Goal: Transaction & Acquisition: Purchase product/service

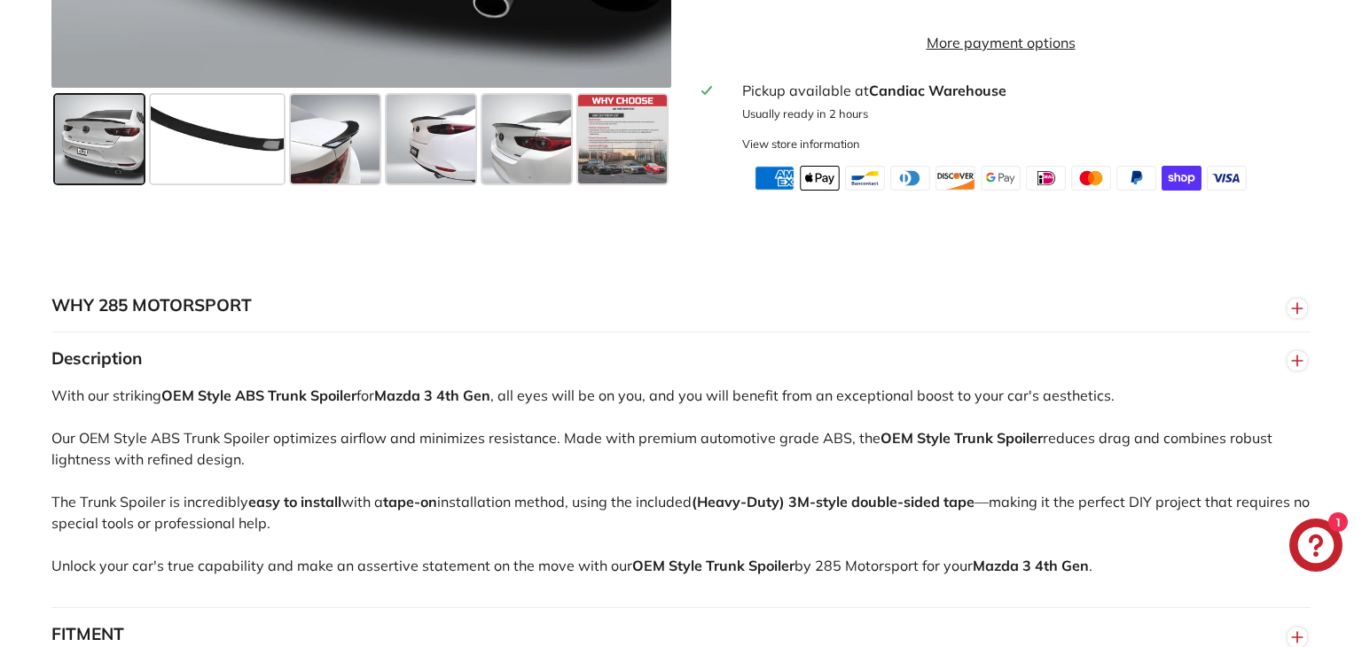
scroll to position [878, 0]
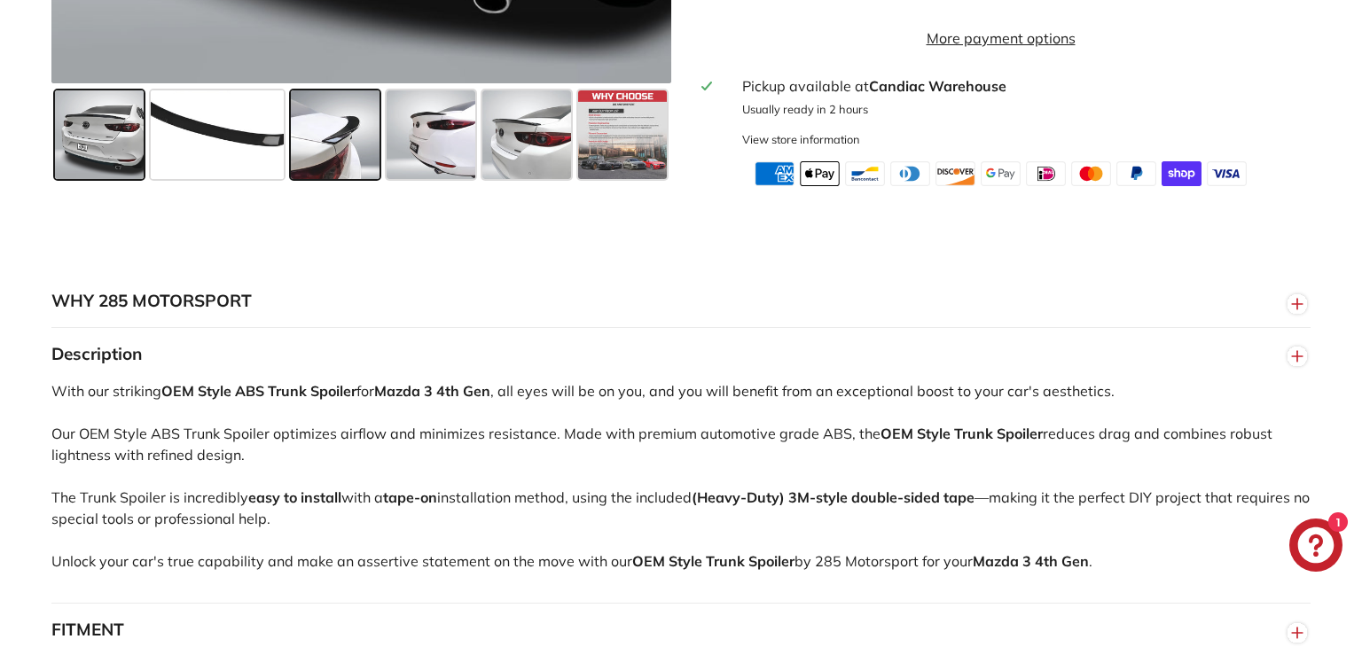
click at [355, 143] on span at bounding box center [335, 134] width 89 height 89
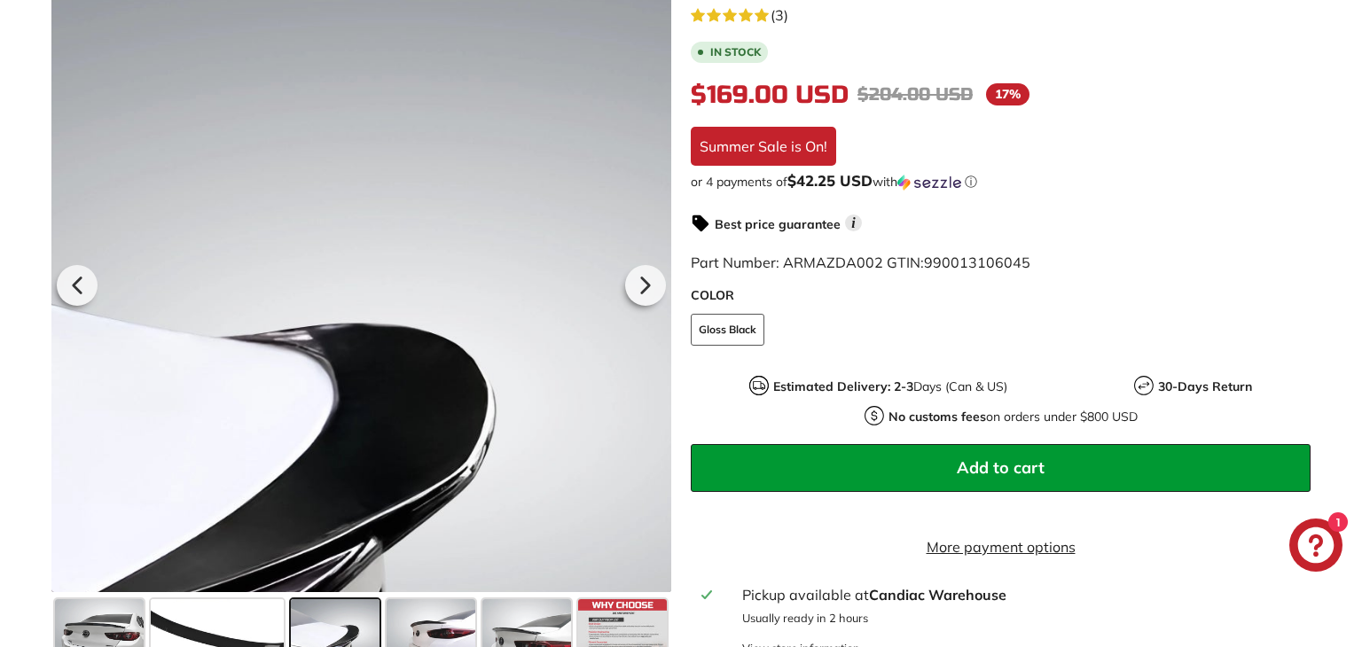
scroll to position [365, 0]
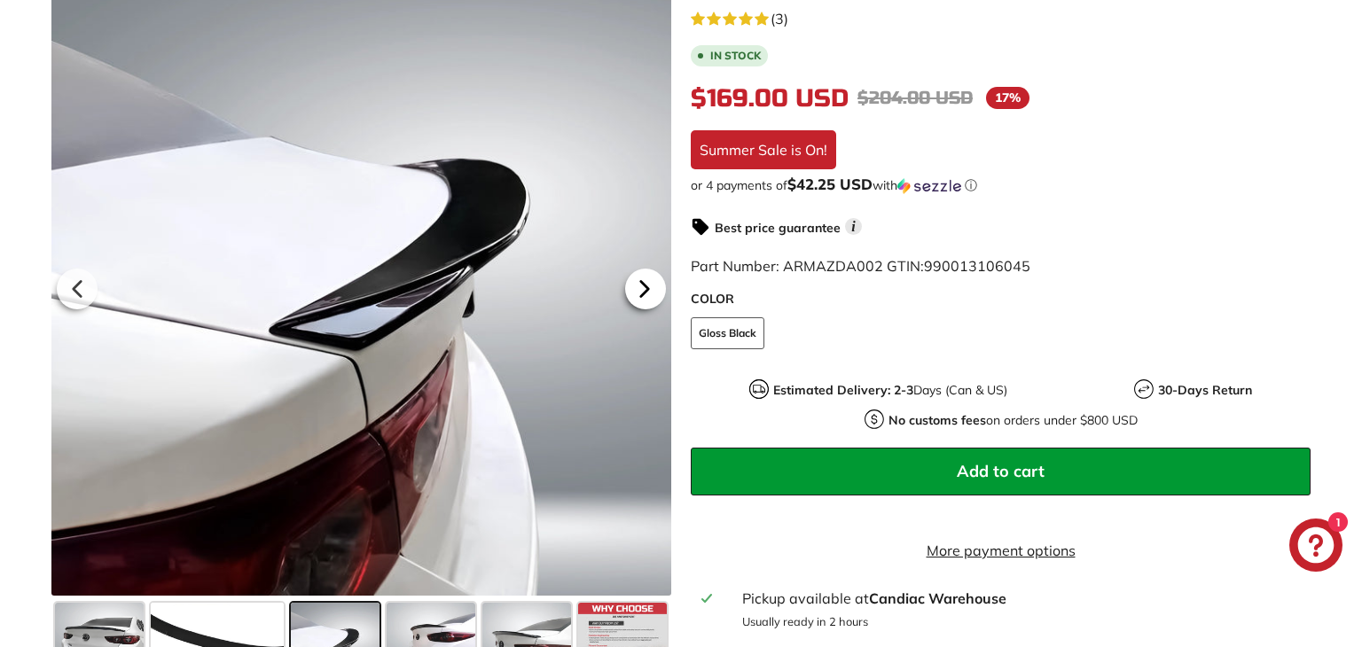
click at [637, 310] on icon at bounding box center [644, 289] width 41 height 41
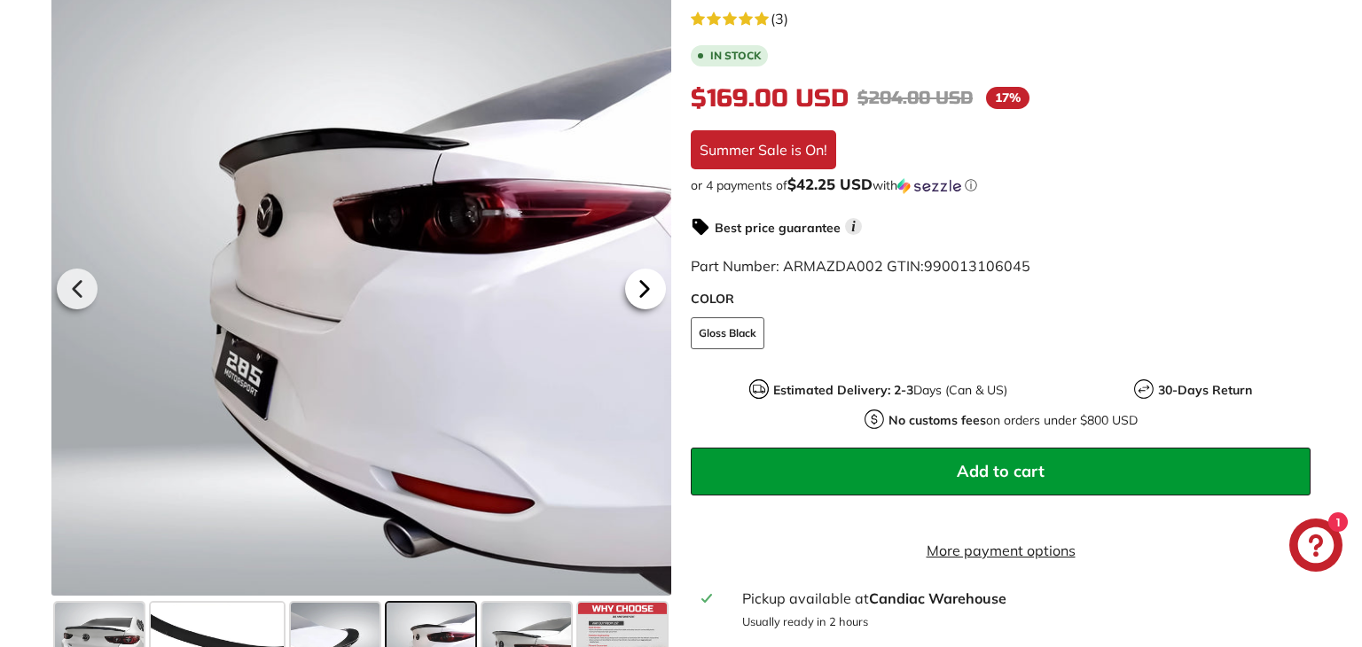
click at [638, 310] on icon at bounding box center [644, 289] width 41 height 41
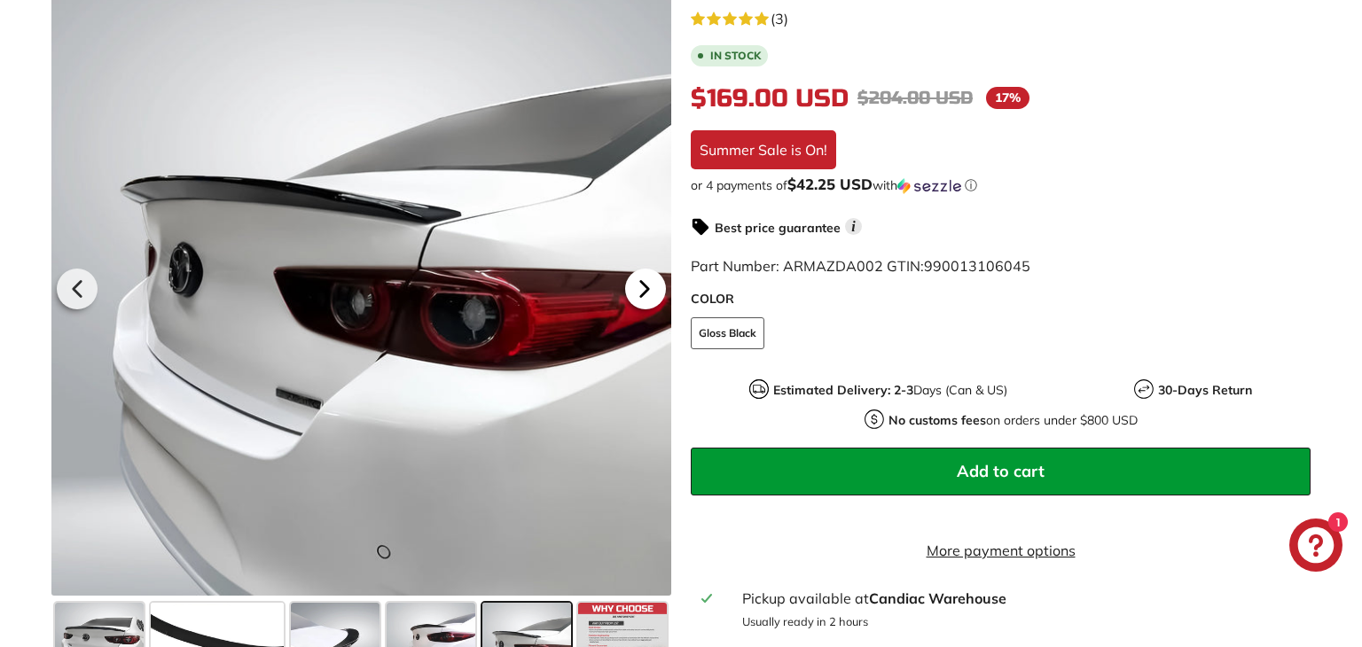
click at [638, 310] on icon at bounding box center [644, 289] width 41 height 41
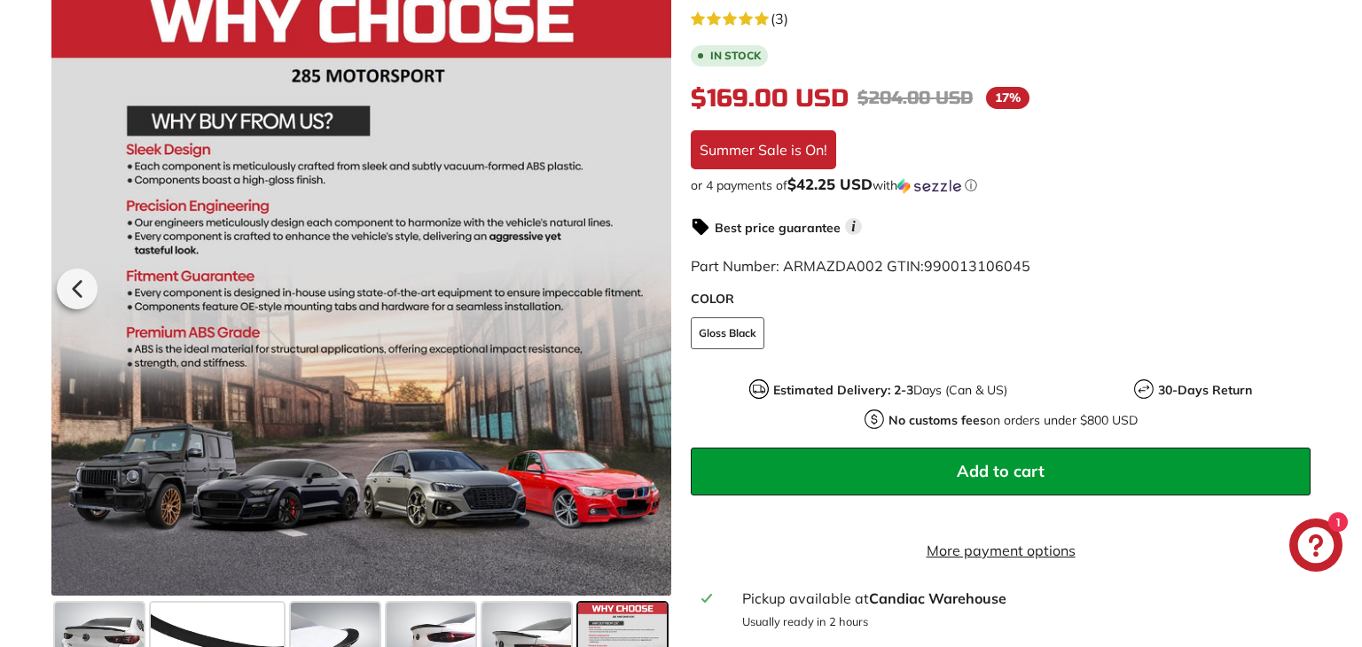
click at [638, 312] on div at bounding box center [361, 286] width 620 height 620
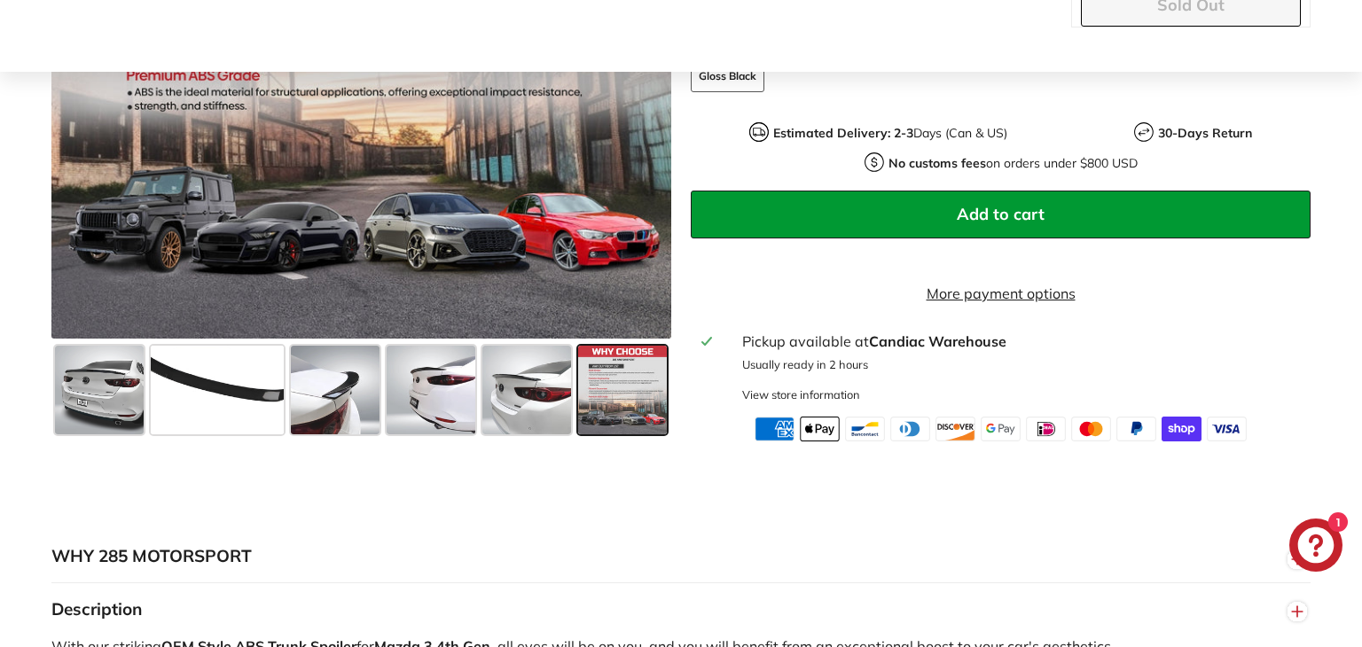
scroll to position [615, 0]
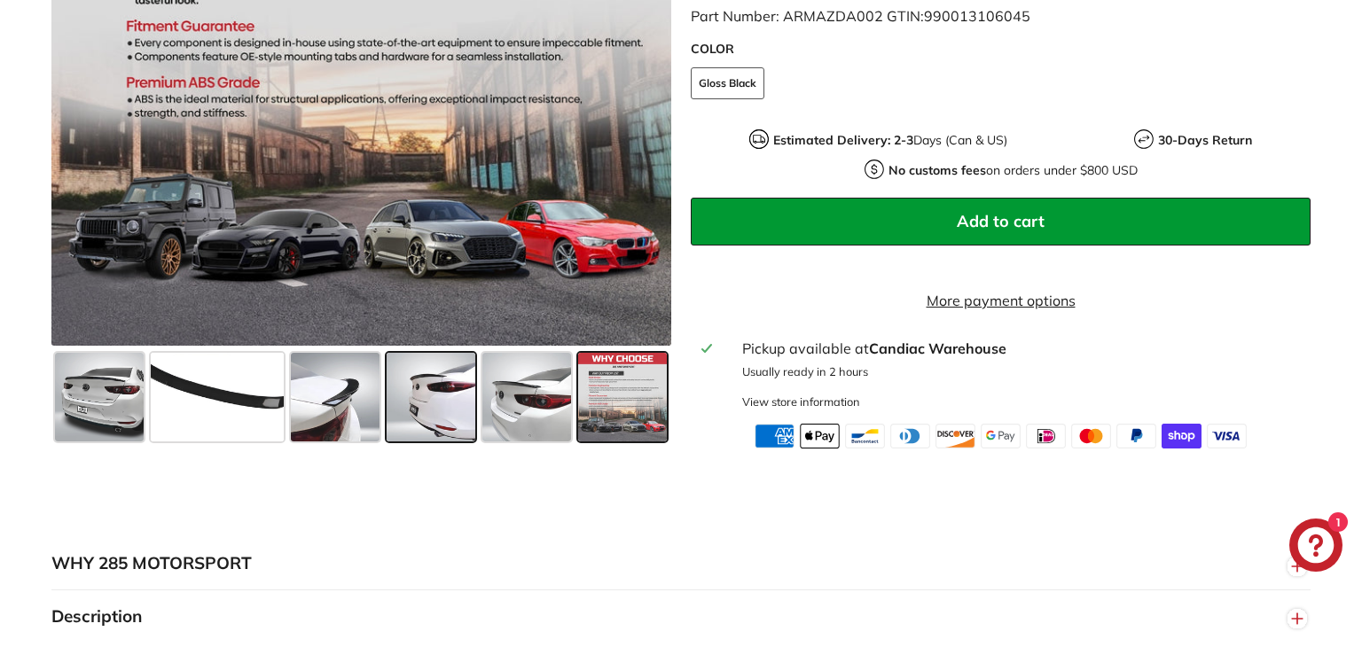
click at [423, 416] on span at bounding box center [431, 397] width 89 height 89
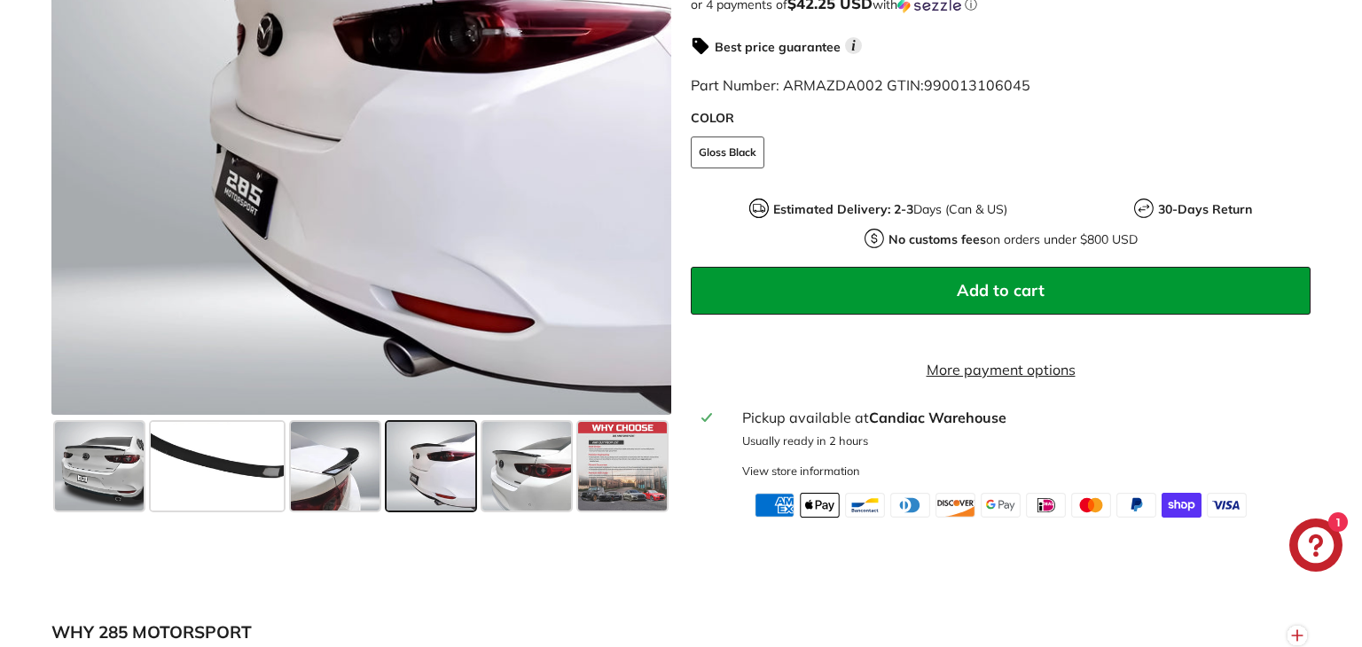
scroll to position [571, 0]
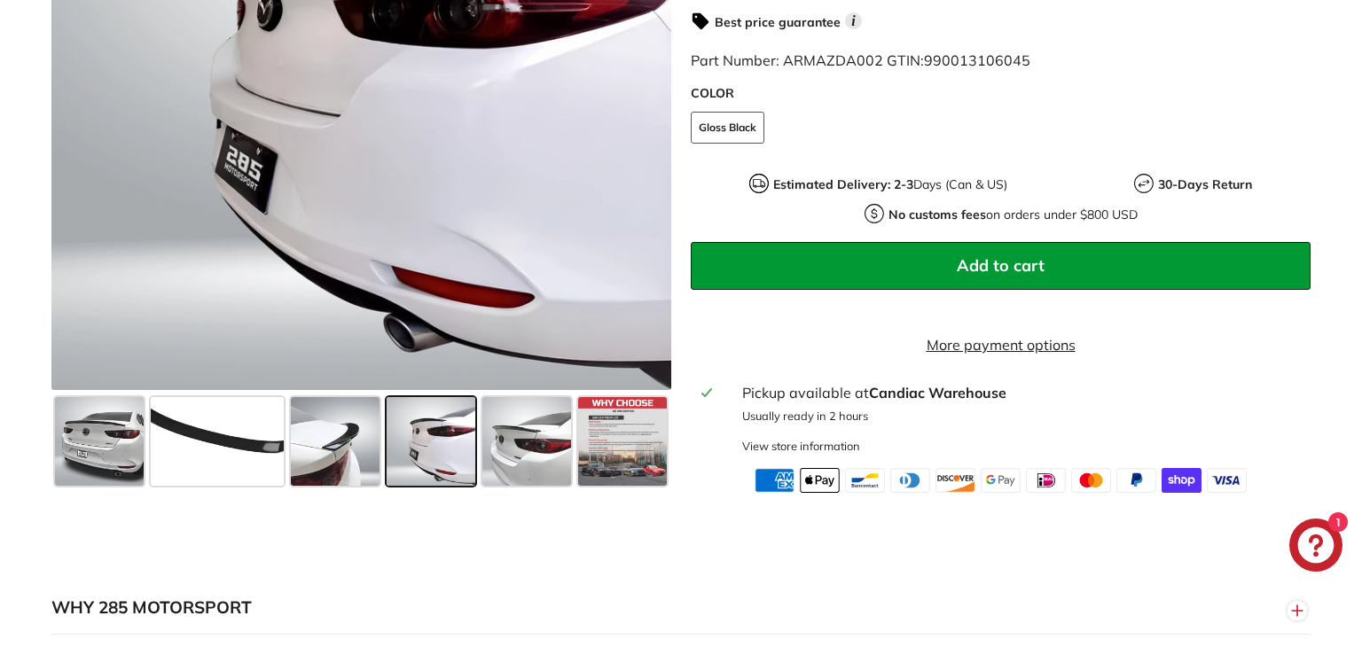
click at [442, 476] on span at bounding box center [431, 441] width 89 height 89
click at [489, 474] on span at bounding box center [526, 441] width 89 height 89
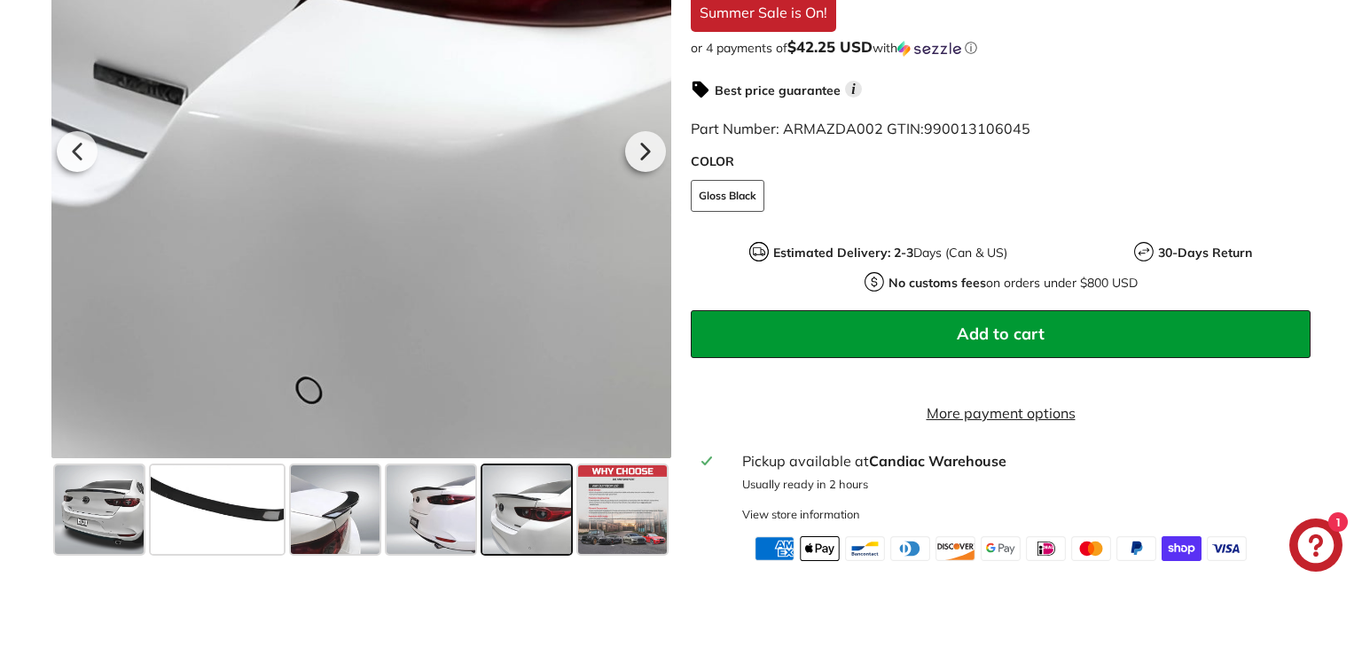
scroll to position [505, 0]
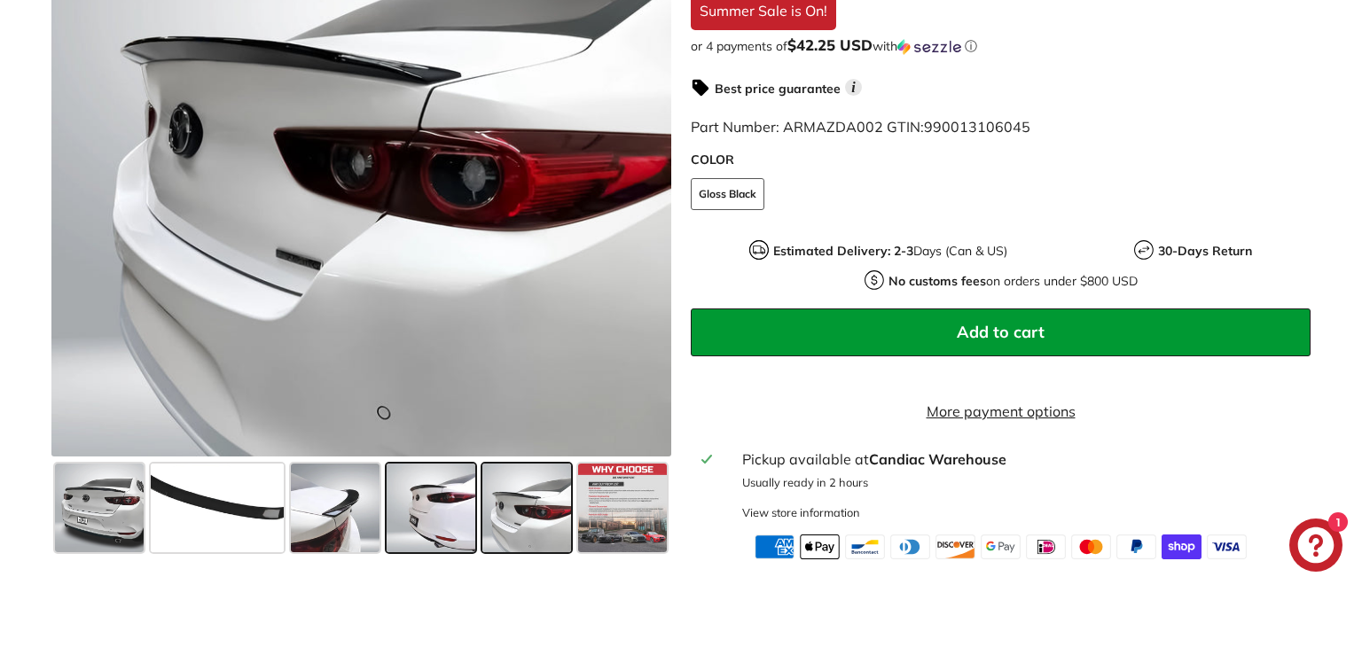
click at [435, 538] on span at bounding box center [431, 508] width 89 height 89
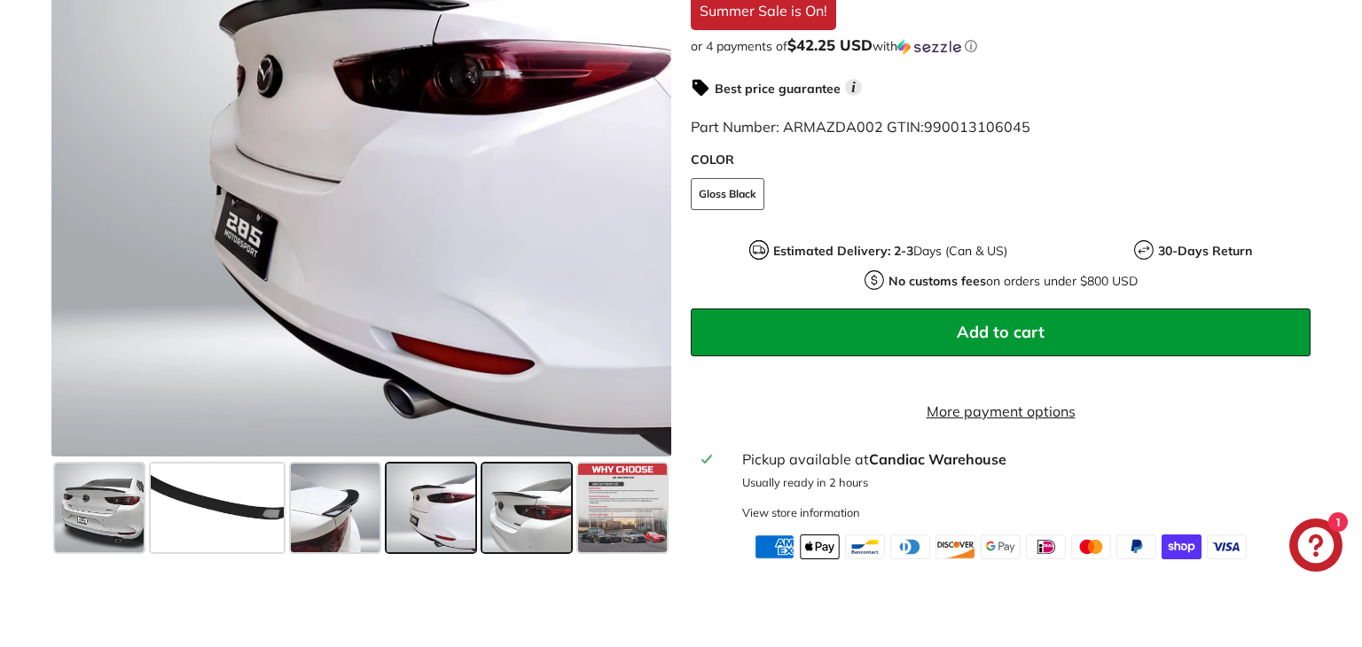
click at [557, 517] on span at bounding box center [526, 508] width 89 height 89
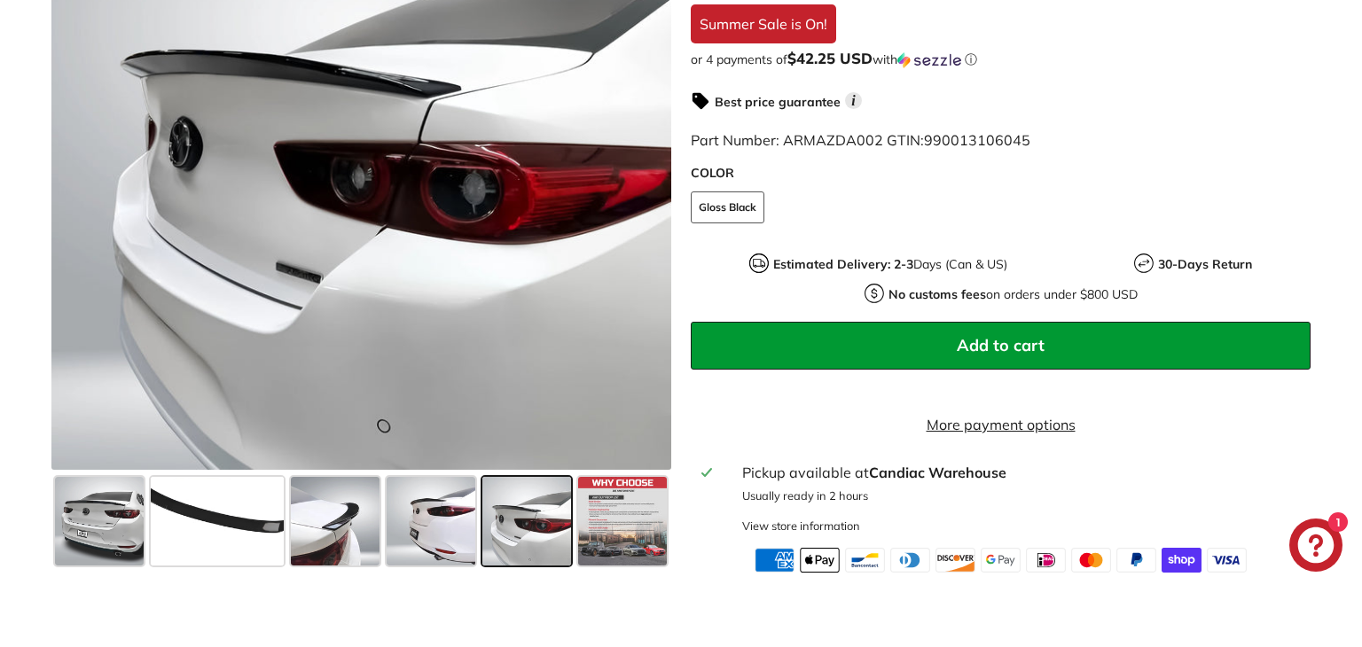
scroll to position [499, 0]
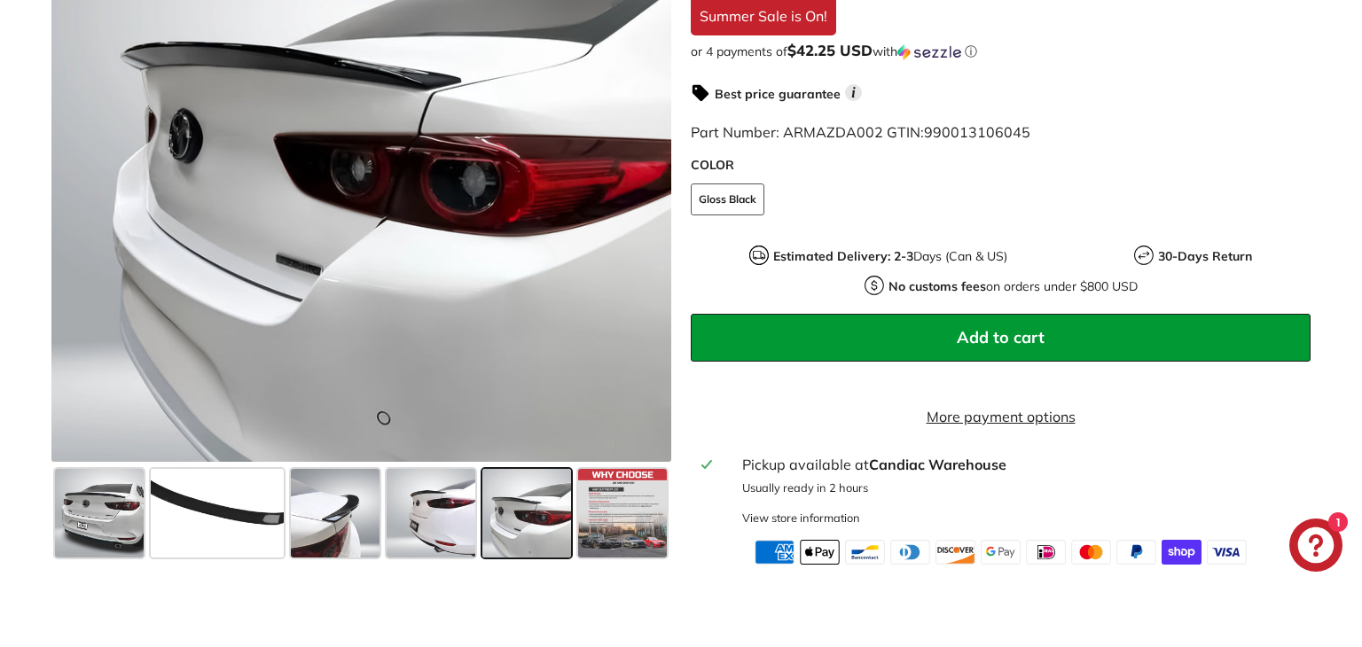
click at [529, 549] on span at bounding box center [526, 513] width 89 height 89
click at [905, 200] on fieldset "COLOR Gloss Black" at bounding box center [1001, 209] width 620 height 50
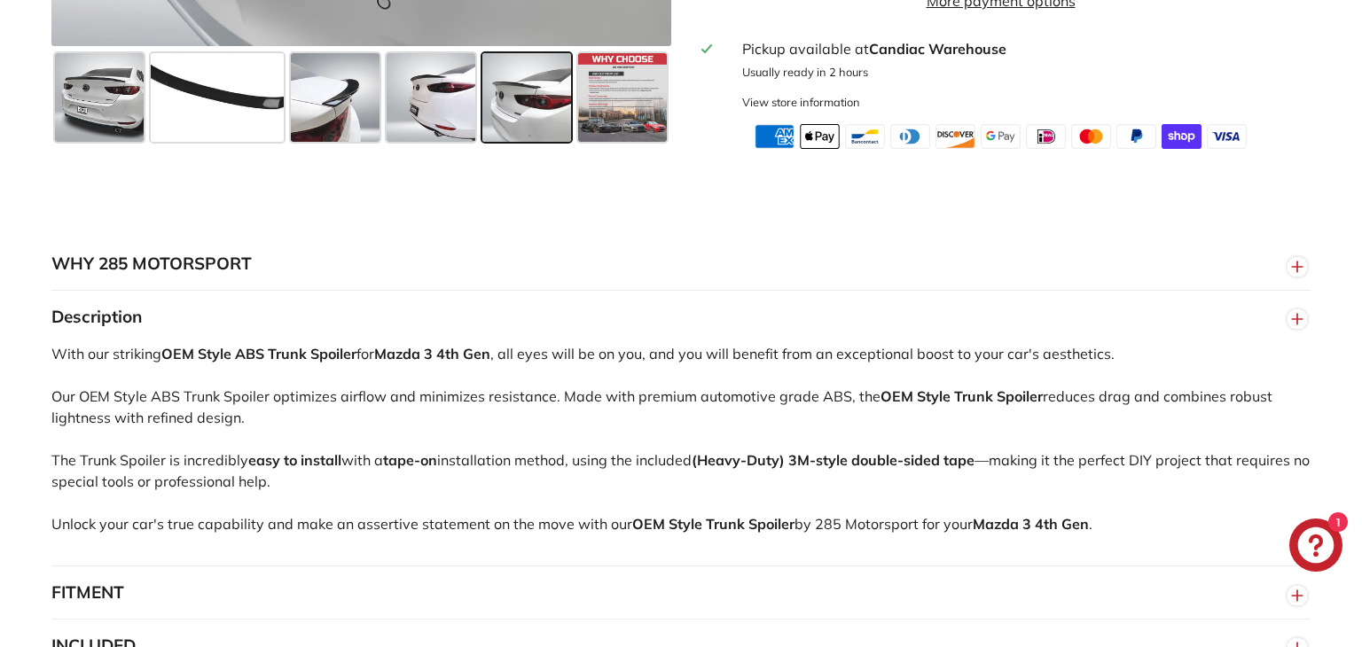
scroll to position [917, 0]
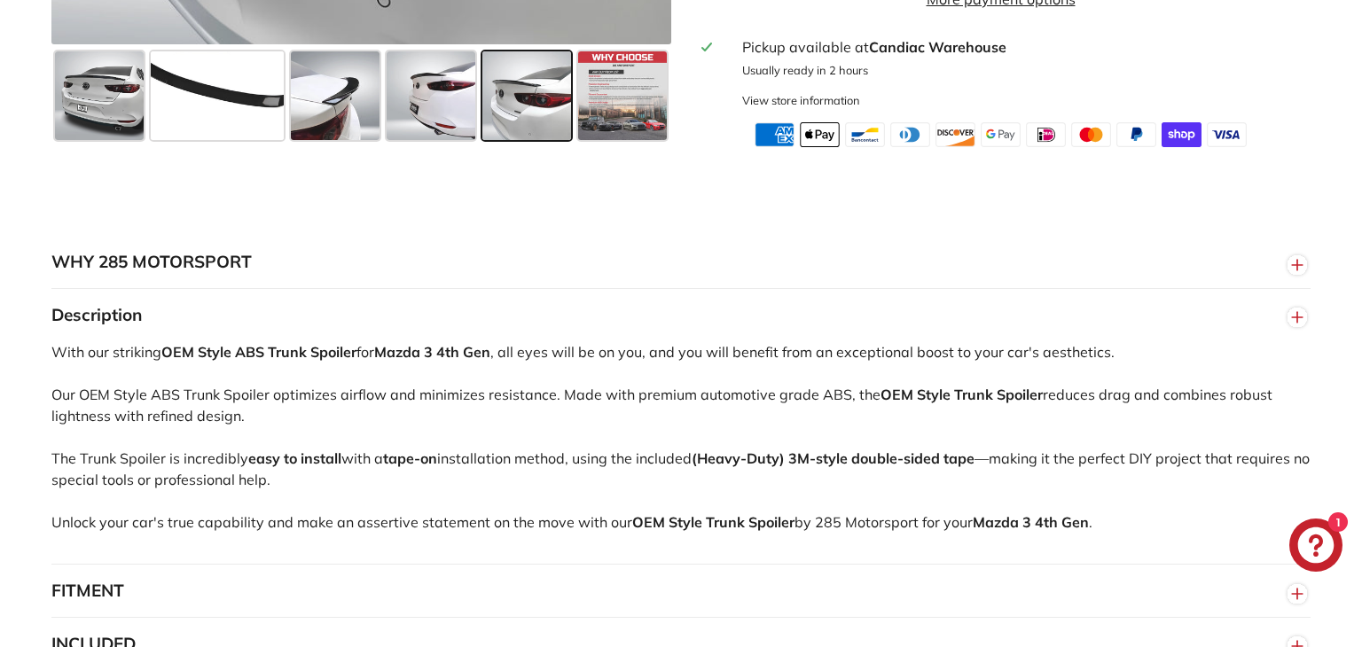
click at [946, 278] on button "WHY 285 MOTORSPORT" at bounding box center [680, 262] width 1259 height 53
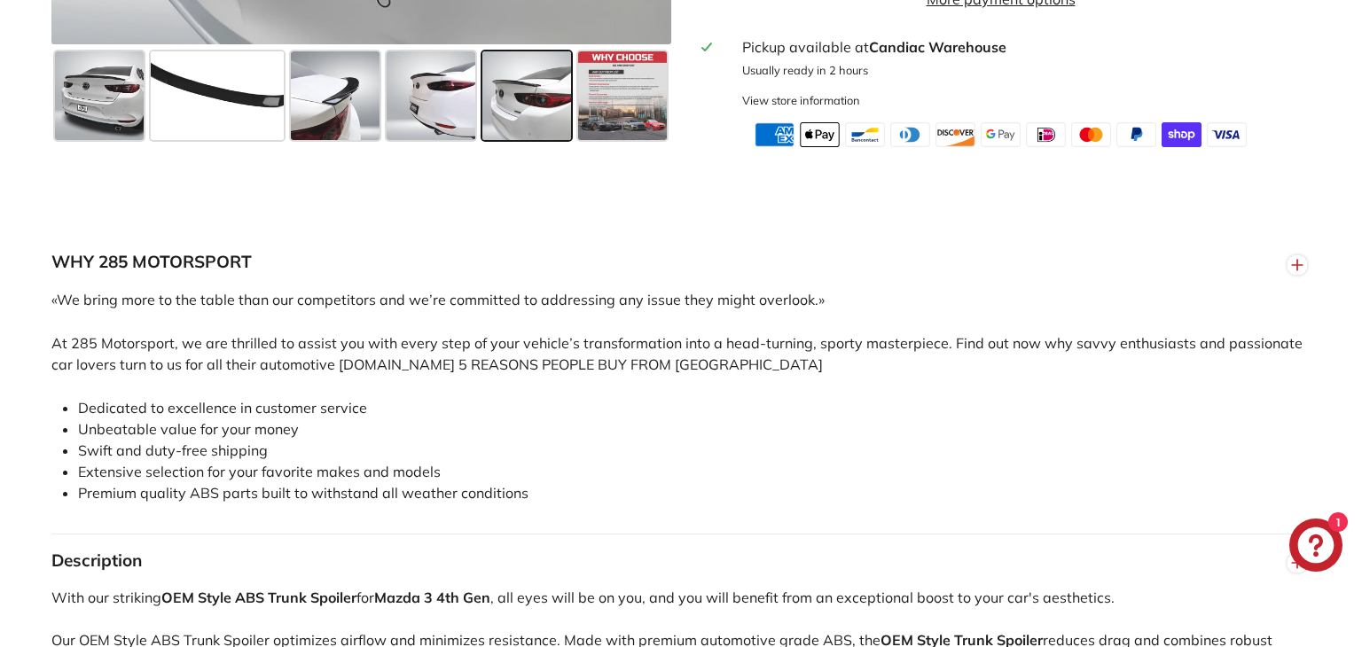
click at [946, 278] on button "WHY 285 MOTORSPORT" at bounding box center [680, 262] width 1259 height 53
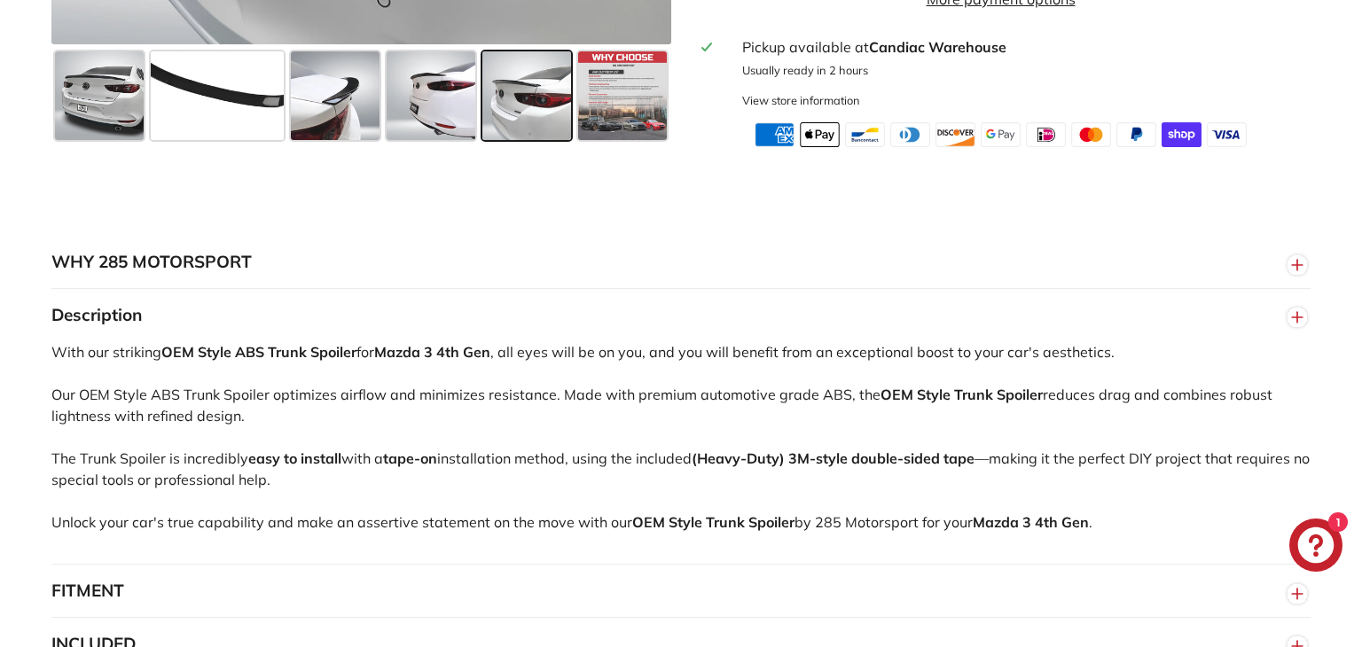
click at [946, 278] on button "WHY 285 MOTORSPORT" at bounding box center [680, 262] width 1259 height 53
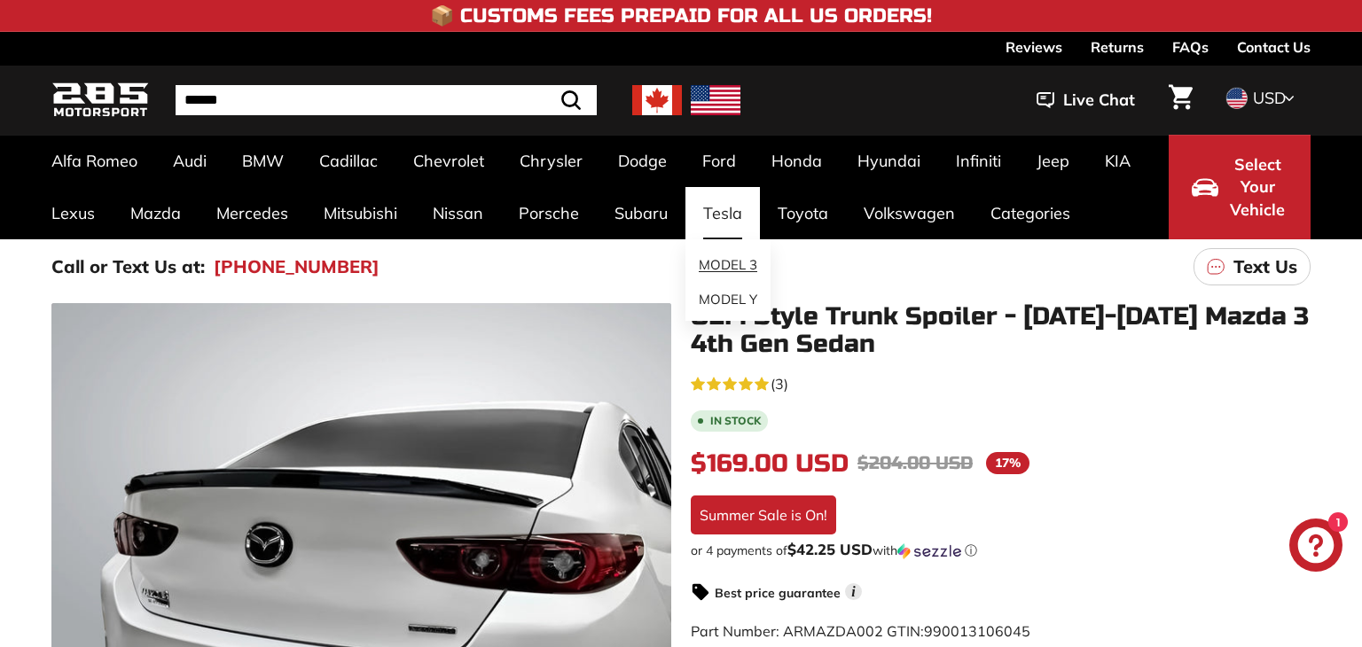
click at [730, 264] on link "MODEL 3" at bounding box center [728, 265] width 85 height 35
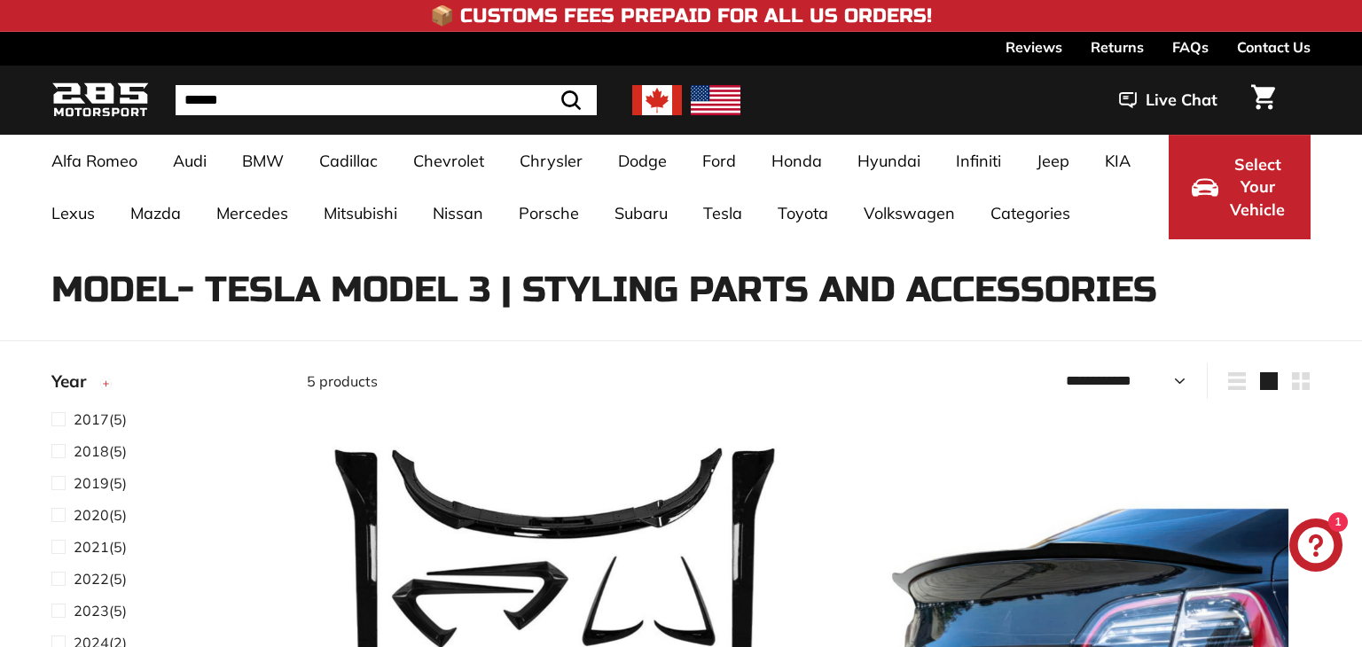
select select "**********"
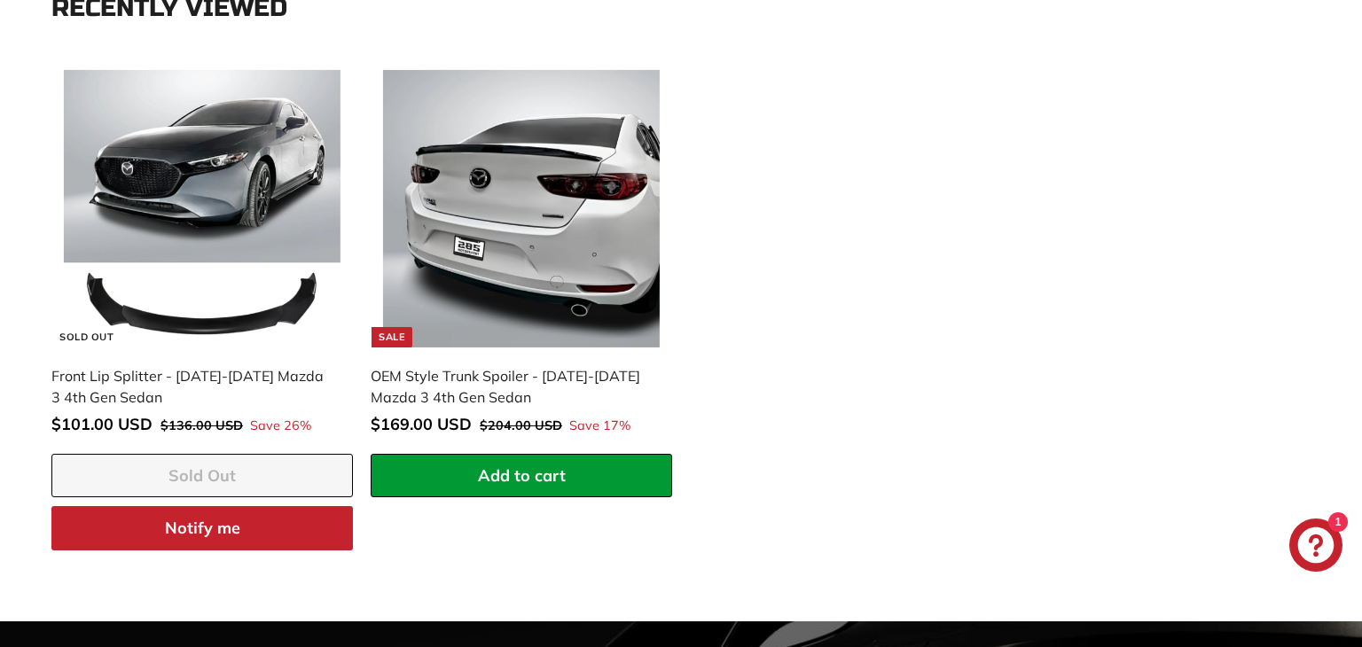
scroll to position [2399, 0]
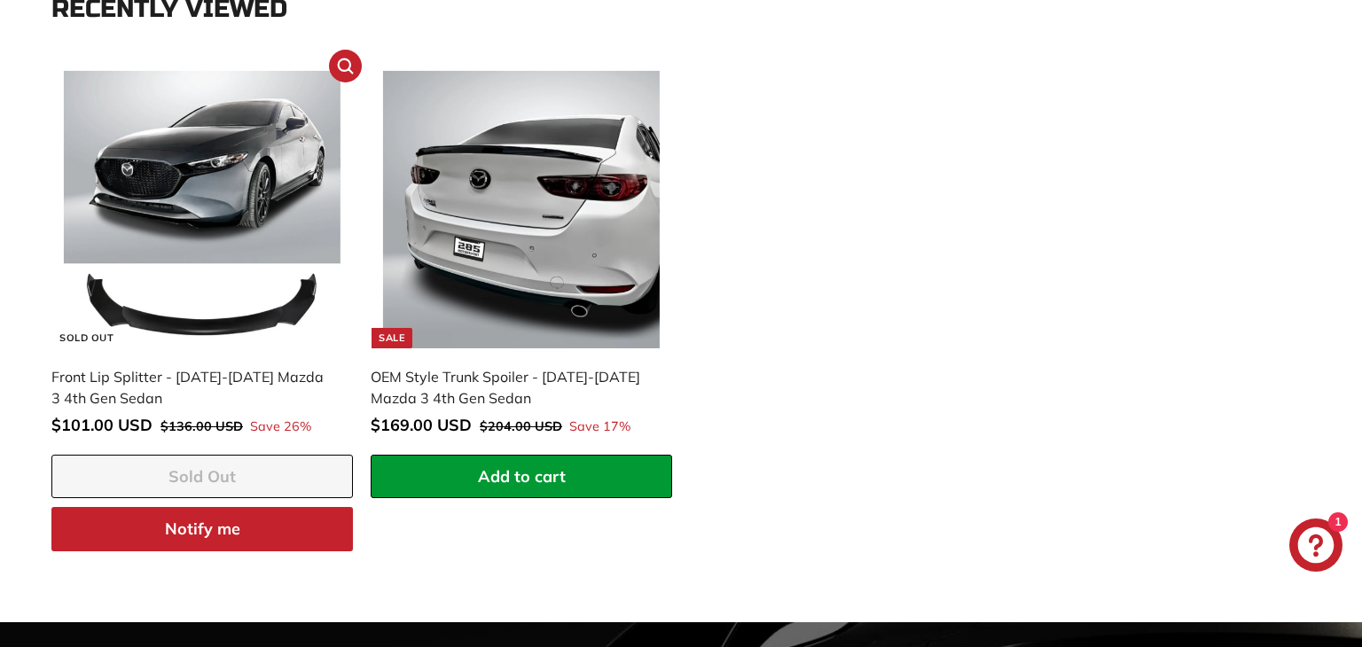
click at [270, 151] on img at bounding box center [203, 210] width 278 height 278
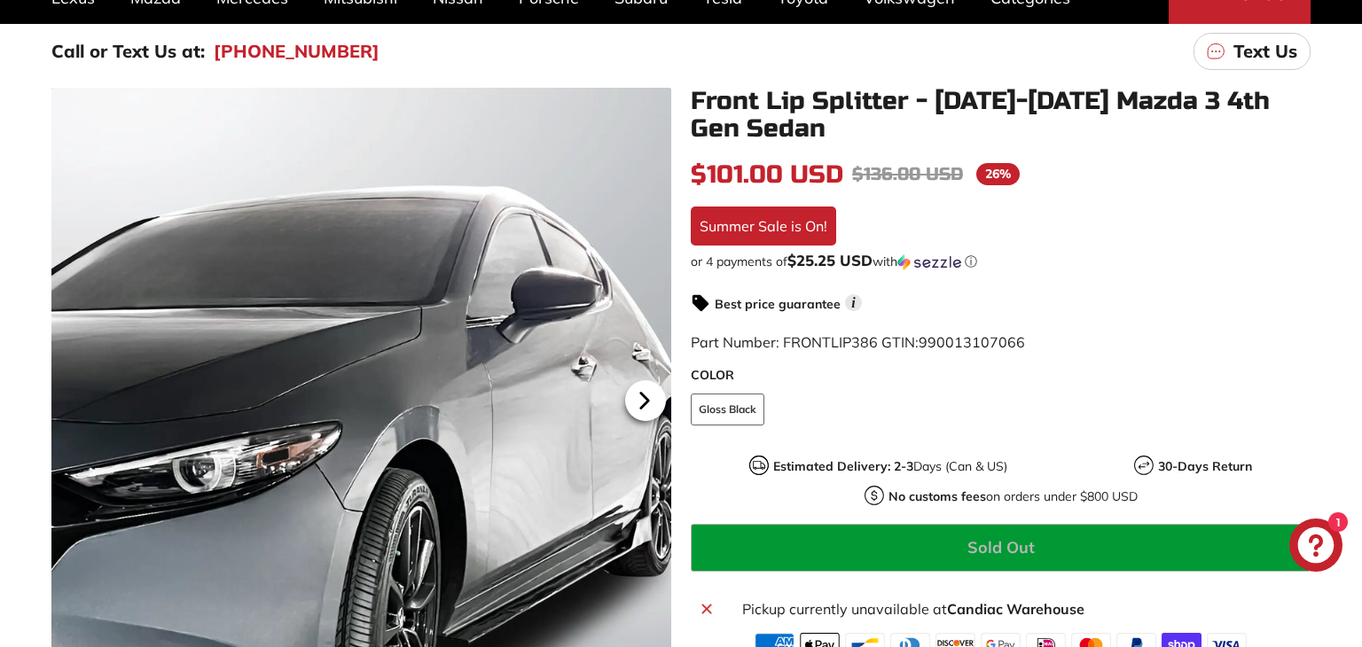
scroll to position [215, 0]
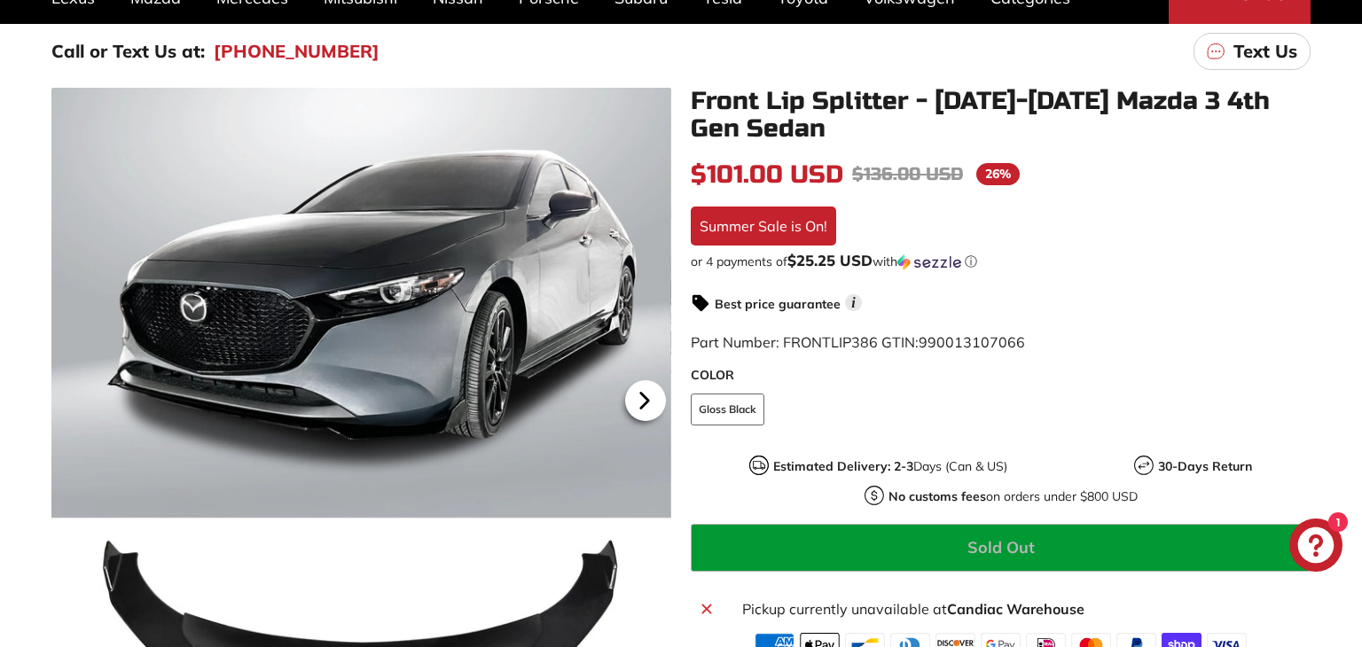
click at [646, 404] on icon at bounding box center [644, 400] width 41 height 41
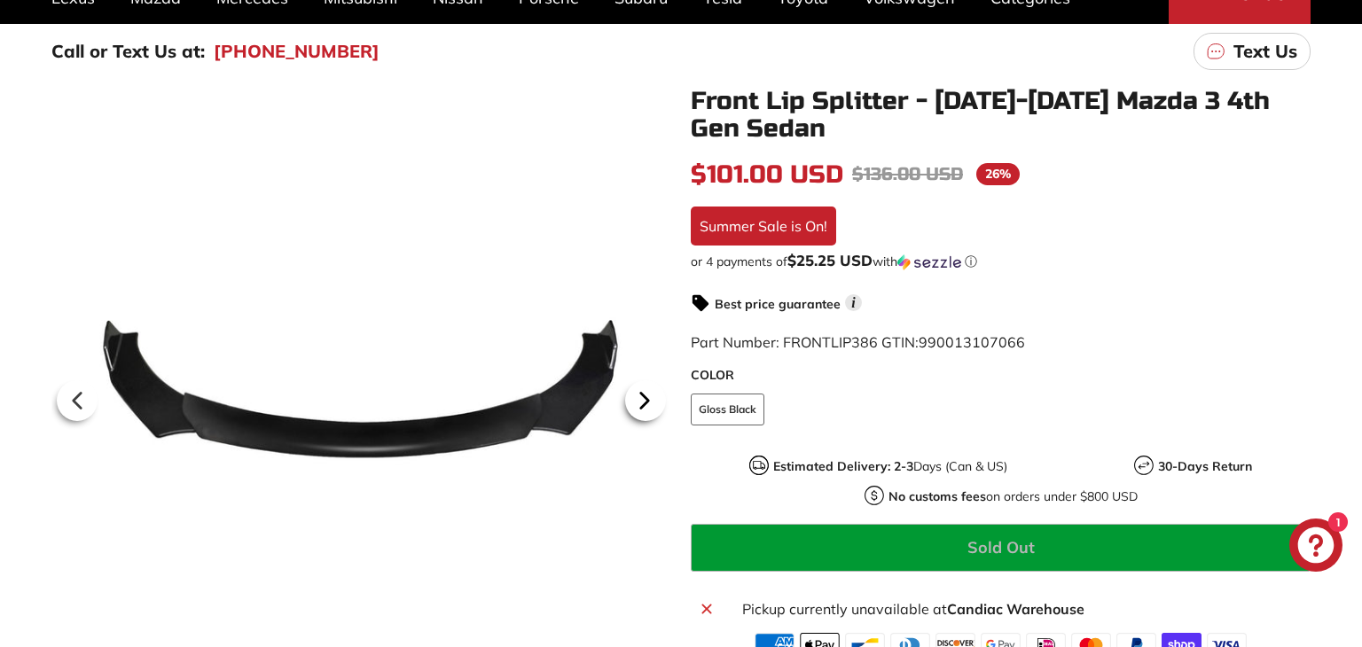
click at [646, 404] on icon at bounding box center [644, 400] width 41 height 41
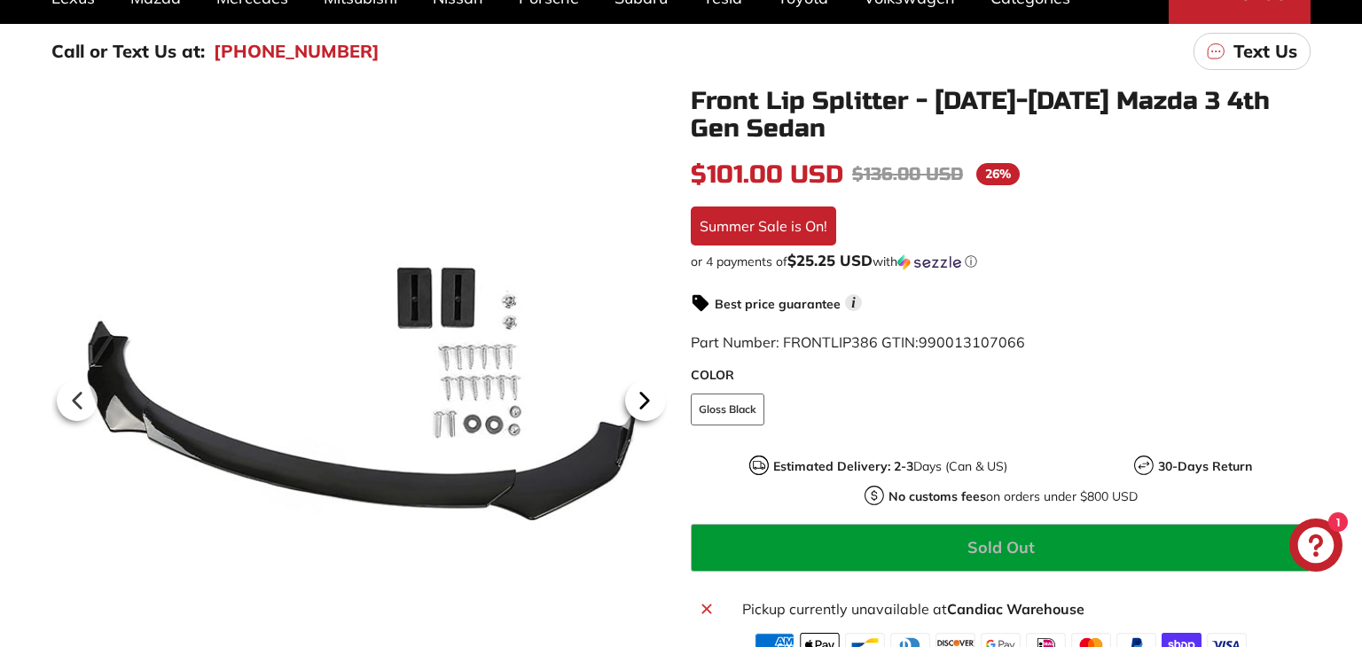
click at [646, 404] on icon at bounding box center [644, 400] width 41 height 41
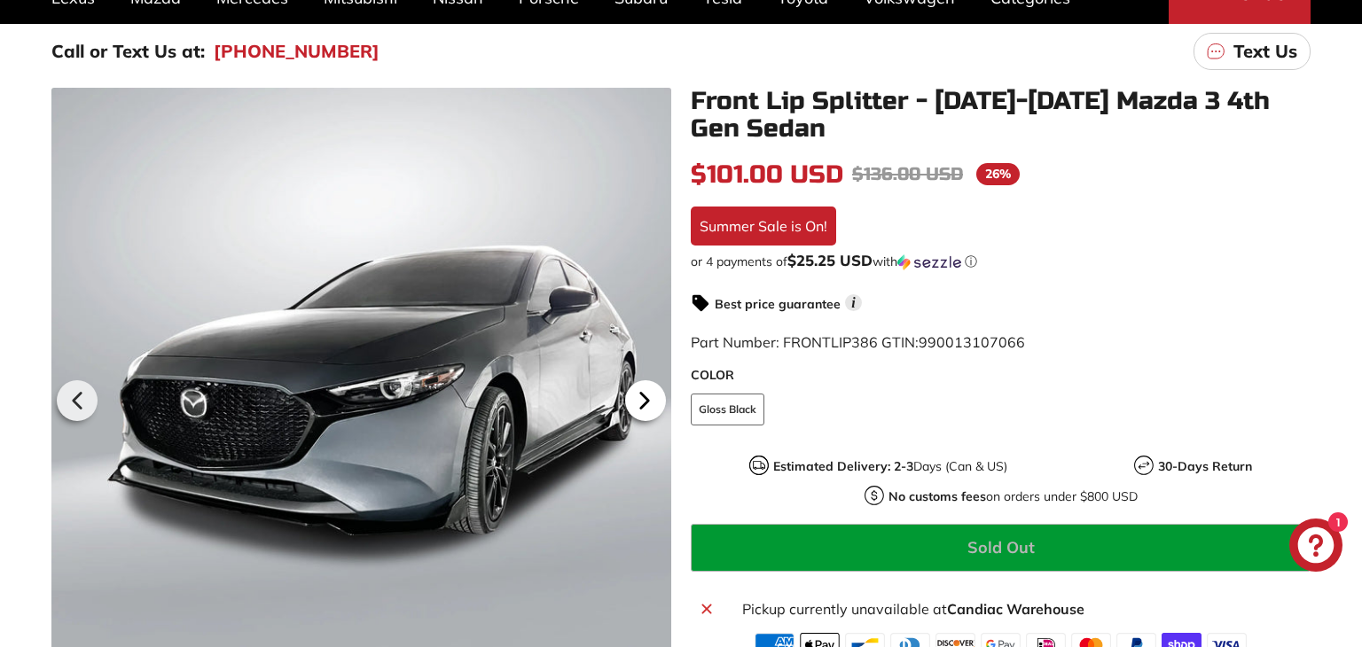
click at [646, 404] on icon at bounding box center [644, 400] width 41 height 41
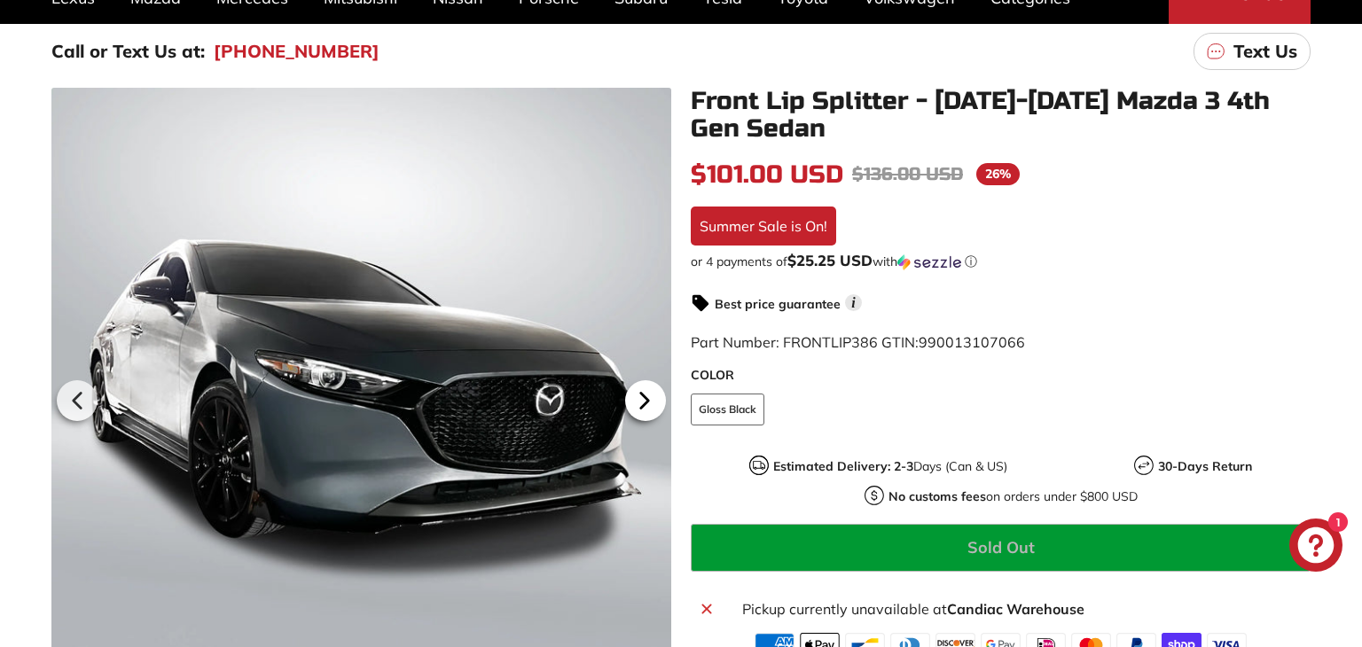
click at [646, 404] on icon at bounding box center [644, 400] width 41 height 41
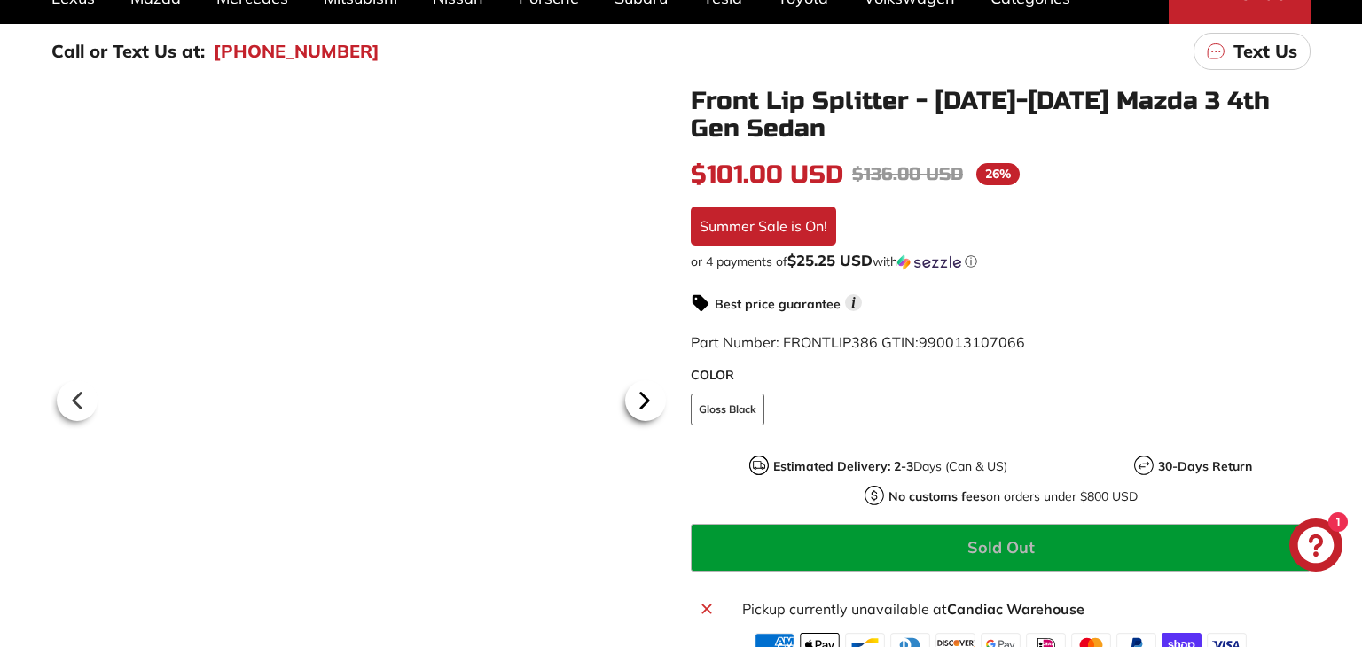
scroll to position [0, 259]
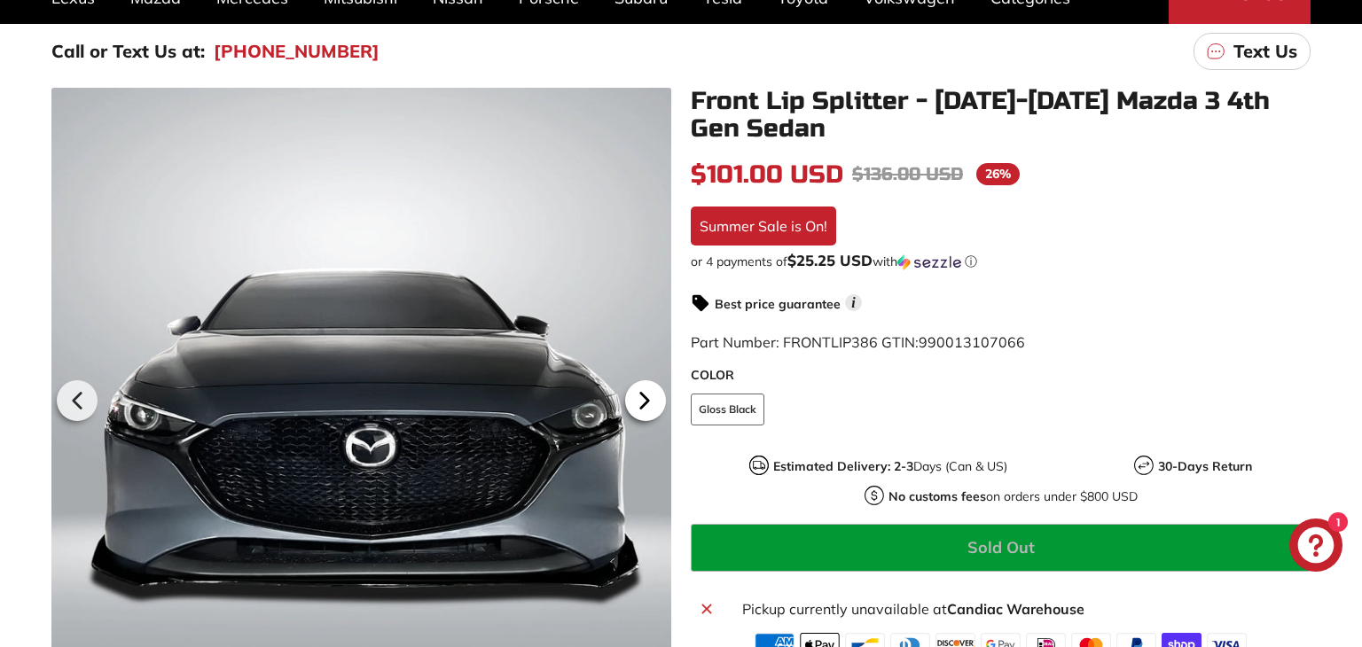
click at [646, 404] on icon at bounding box center [644, 400] width 41 height 41
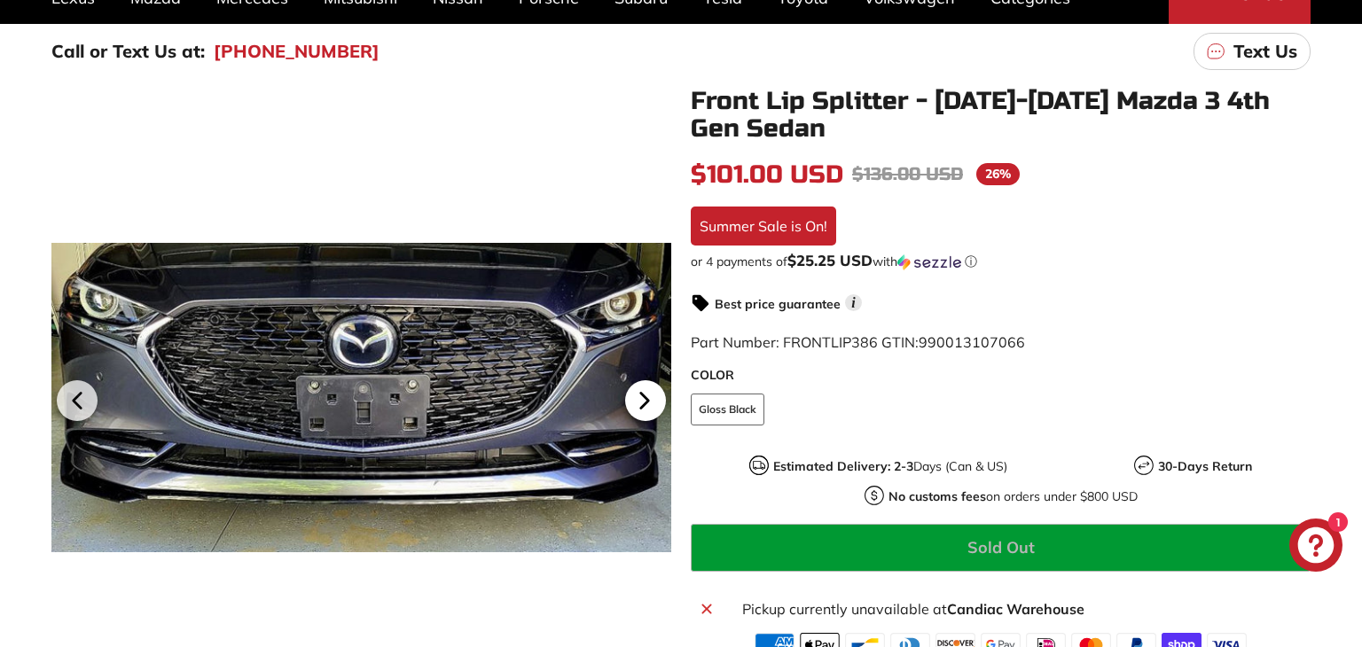
click at [646, 404] on icon at bounding box center [644, 400] width 41 height 41
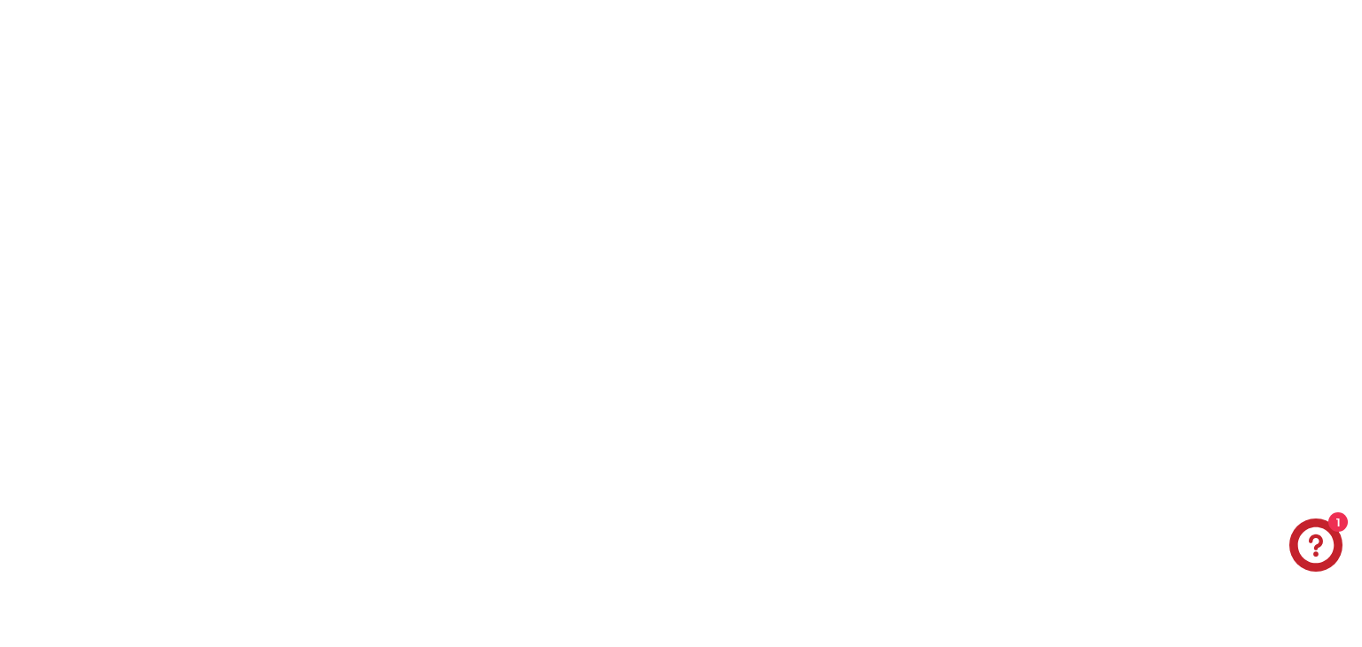
scroll to position [2966, 0]
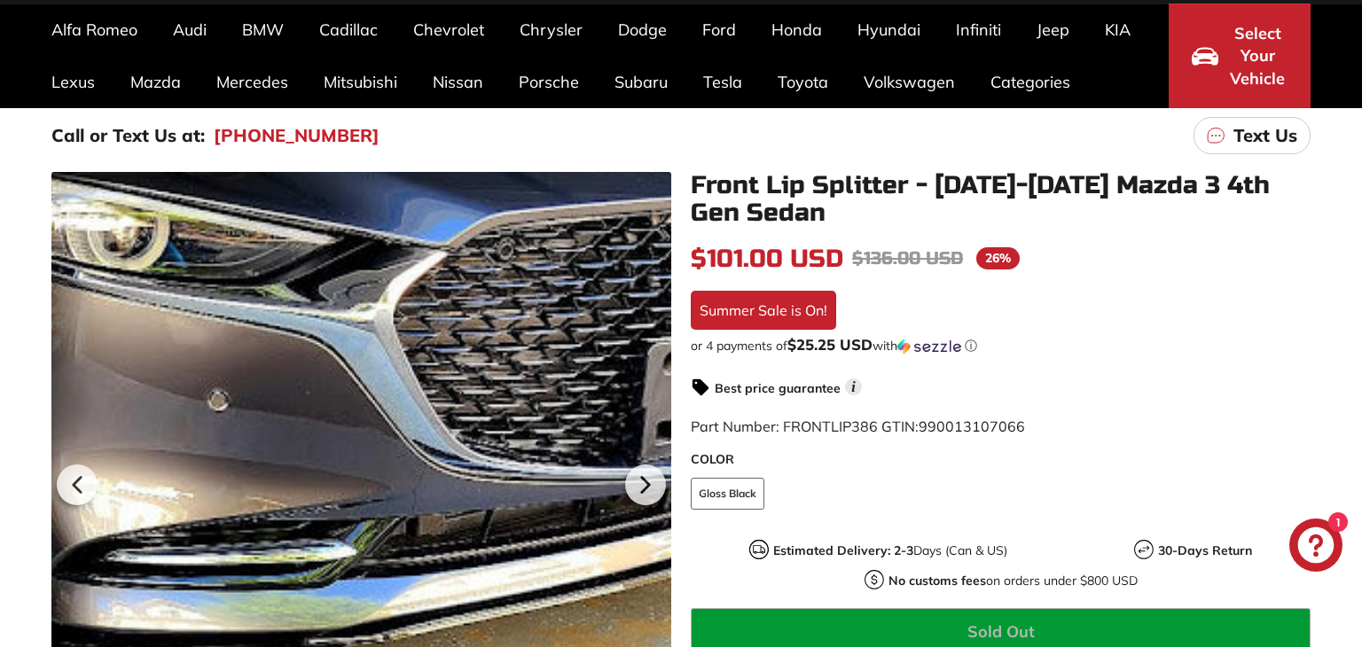
scroll to position [114, 0]
